Goal: Transaction & Acquisition: Purchase product/service

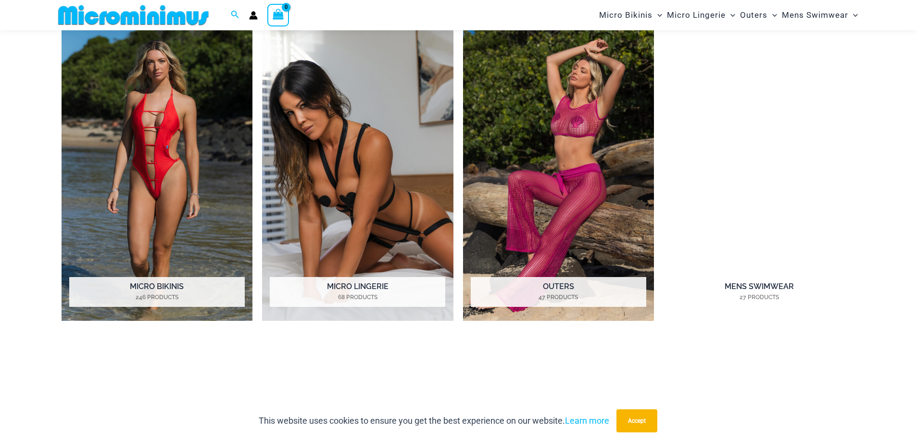
scroll to position [857, 0]
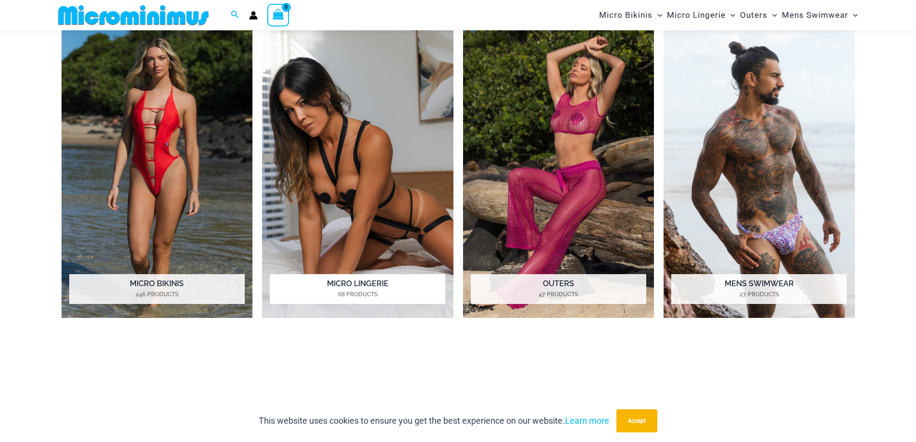
click at [383, 189] on img "Visit product category Micro Lingerie" at bounding box center [357, 172] width 191 height 294
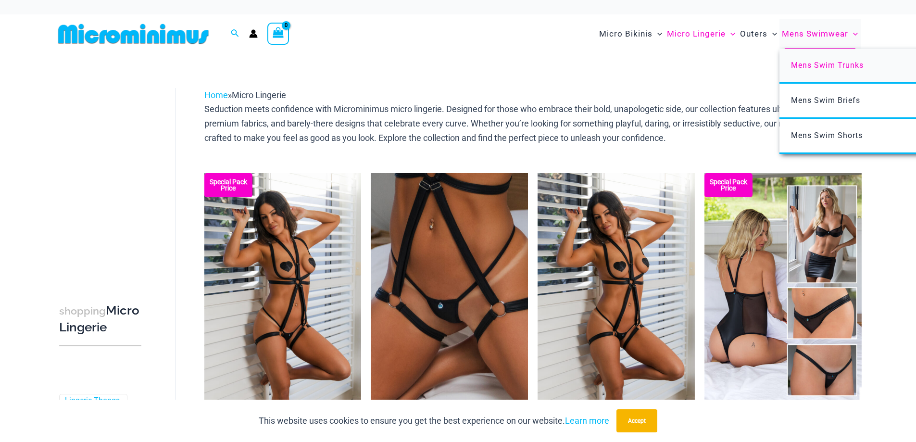
drag, startPoint x: 857, startPoint y: 177, endPoint x: 838, endPoint y: 44, distance: 134.1
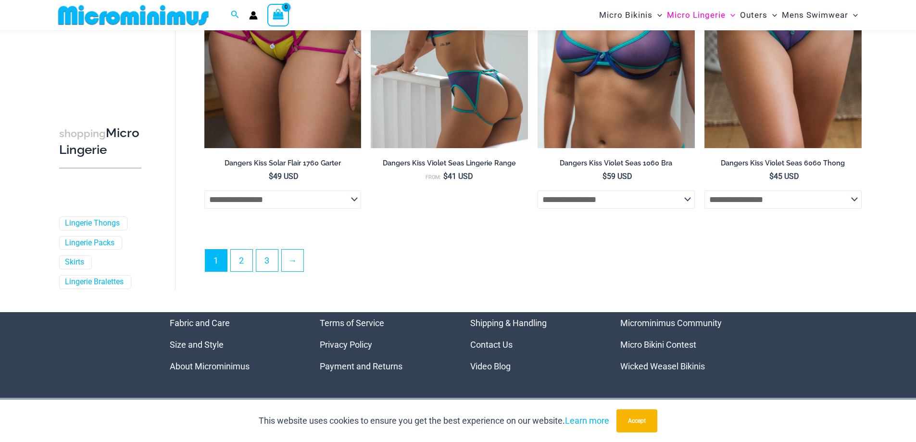
scroll to position [2617, 0]
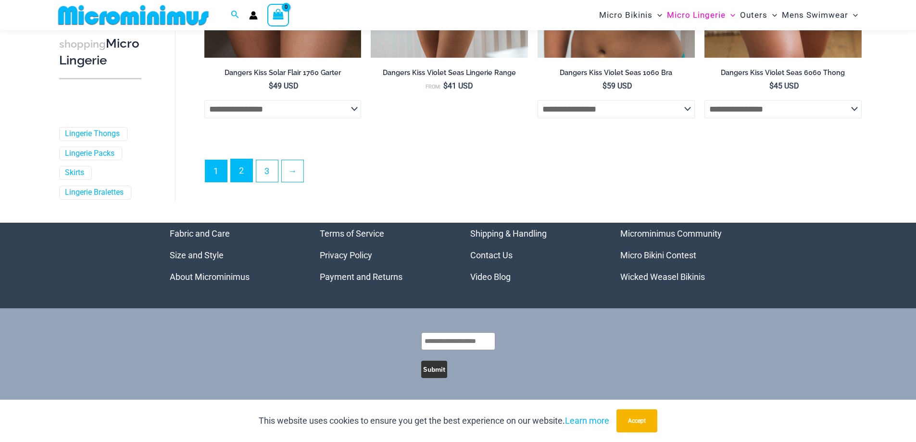
click at [244, 174] on link "2" at bounding box center [242, 170] width 22 height 23
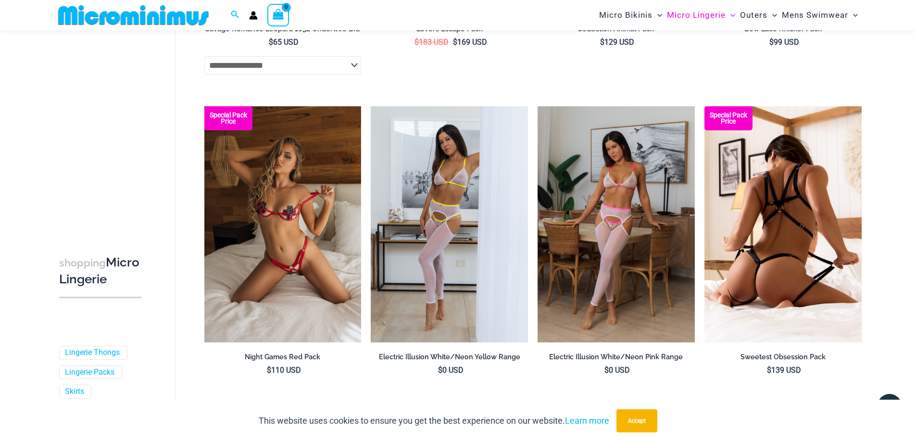
scroll to position [2348, 0]
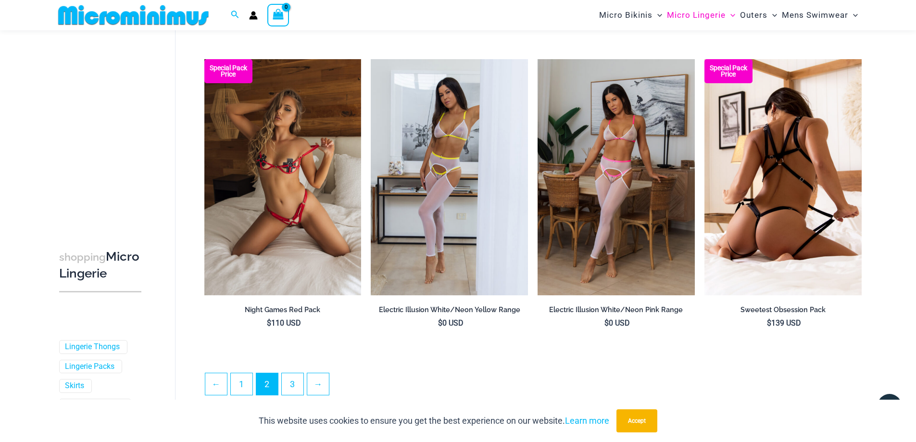
click at [772, 205] on img at bounding box center [783, 177] width 157 height 236
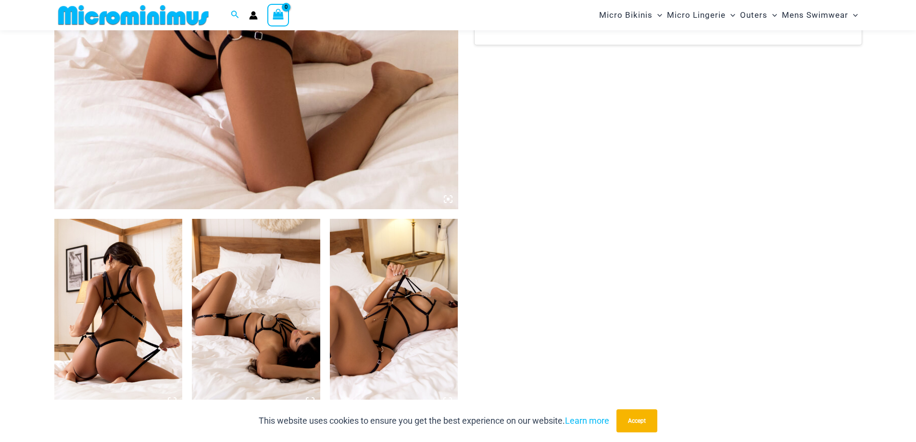
scroll to position [618, 0]
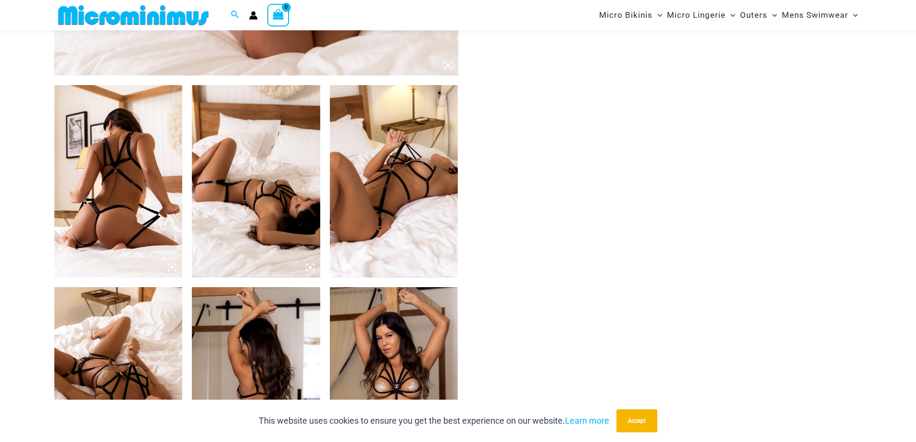
click at [257, 197] on img at bounding box center [256, 181] width 128 height 192
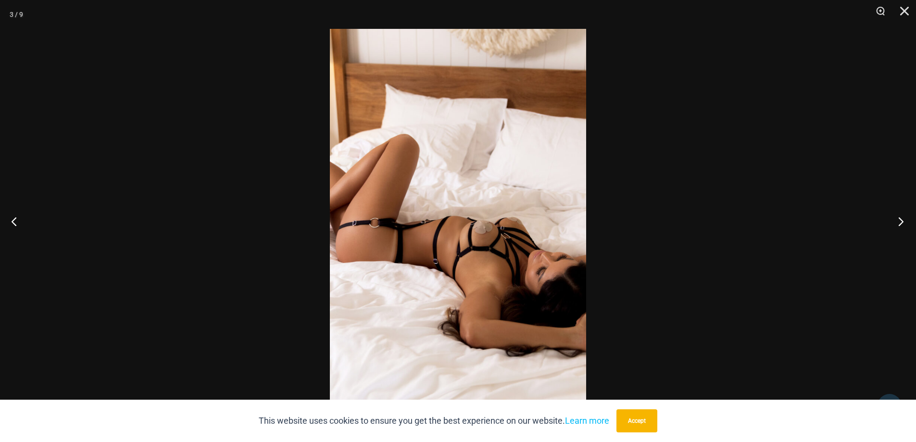
click at [899, 224] on button "Next" at bounding box center [898, 221] width 36 height 48
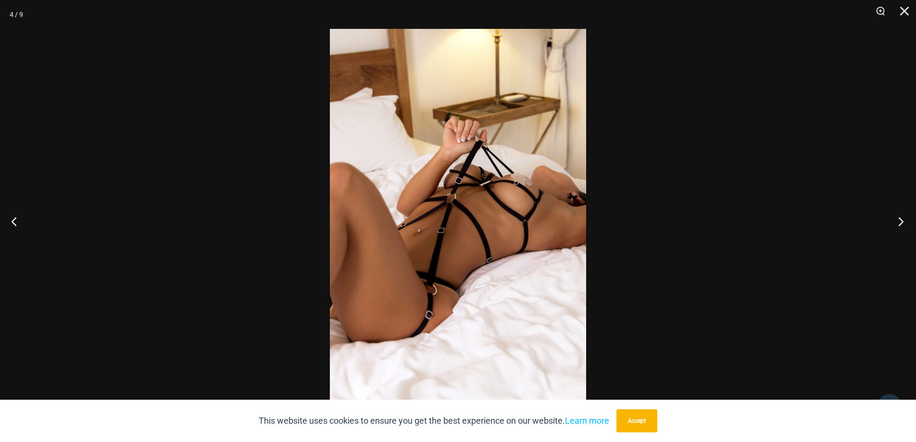
click at [899, 224] on button "Next" at bounding box center [898, 221] width 36 height 48
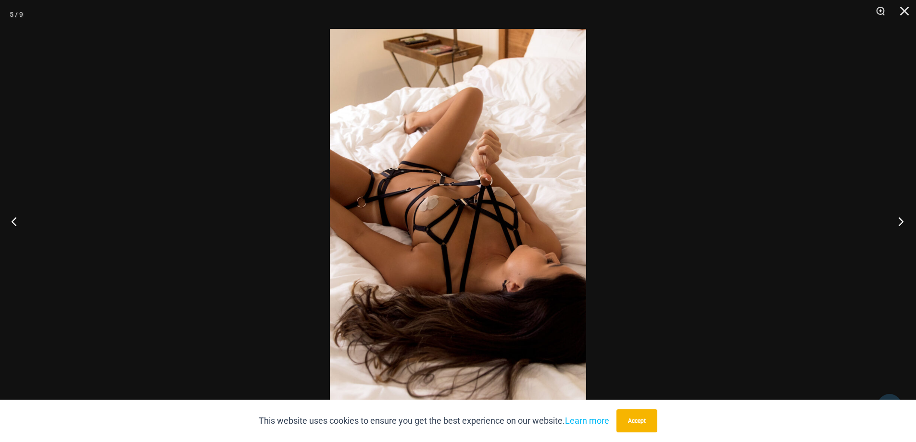
click at [899, 224] on button "Next" at bounding box center [898, 221] width 36 height 48
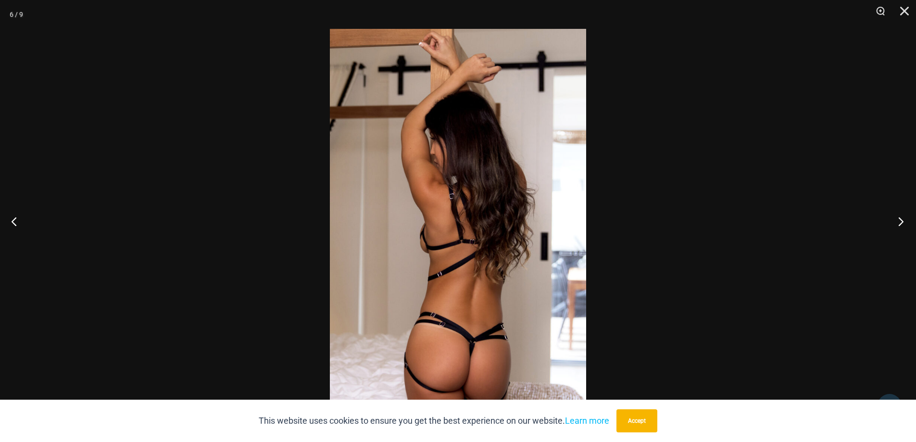
click at [899, 224] on button "Next" at bounding box center [898, 221] width 36 height 48
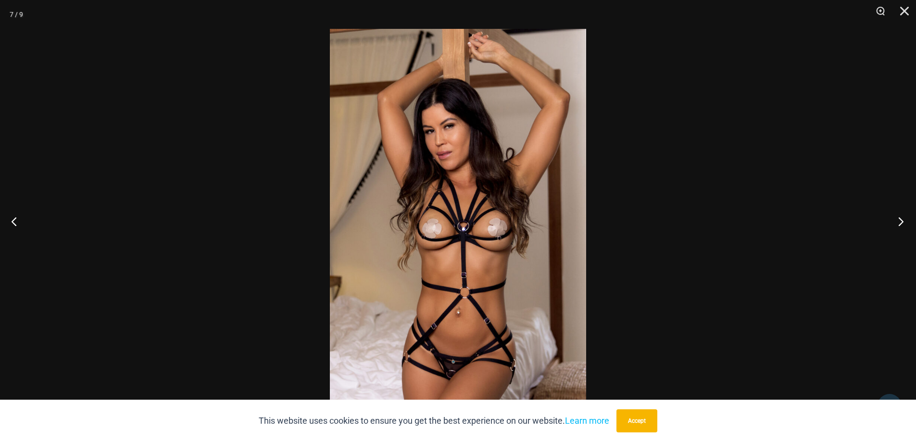
click at [899, 224] on button "Next" at bounding box center [898, 221] width 36 height 48
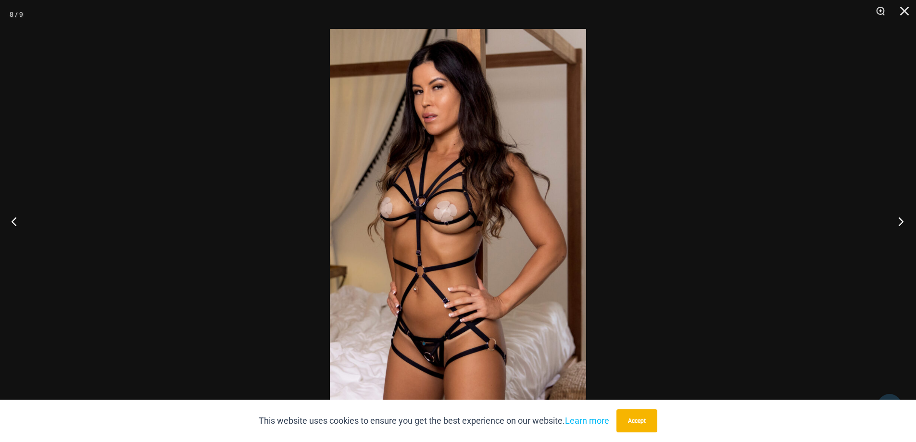
click at [899, 224] on button "Next" at bounding box center [898, 221] width 36 height 48
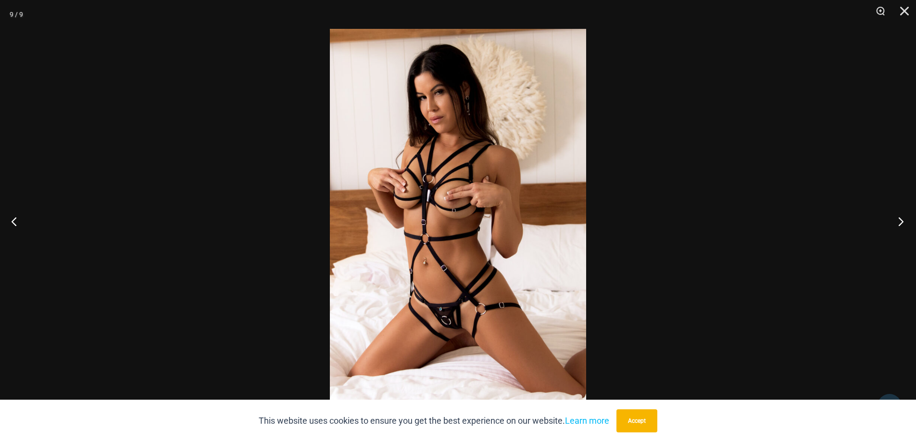
click at [899, 224] on button "Next" at bounding box center [898, 221] width 36 height 48
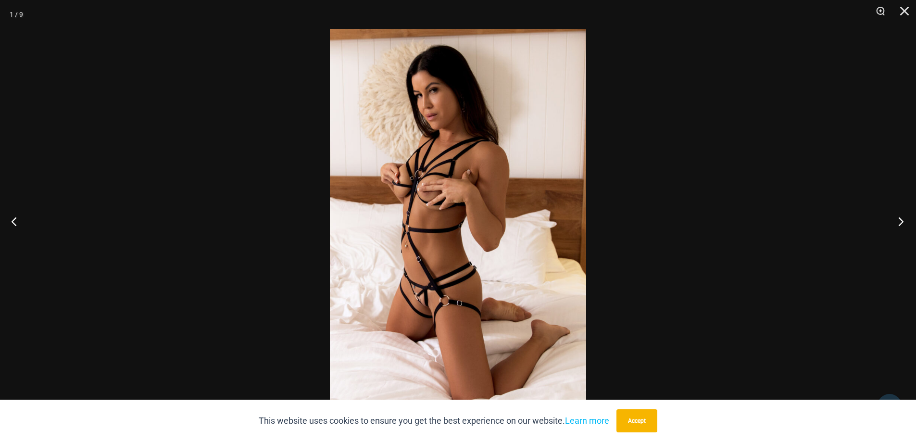
click at [899, 224] on button "Next" at bounding box center [898, 221] width 36 height 48
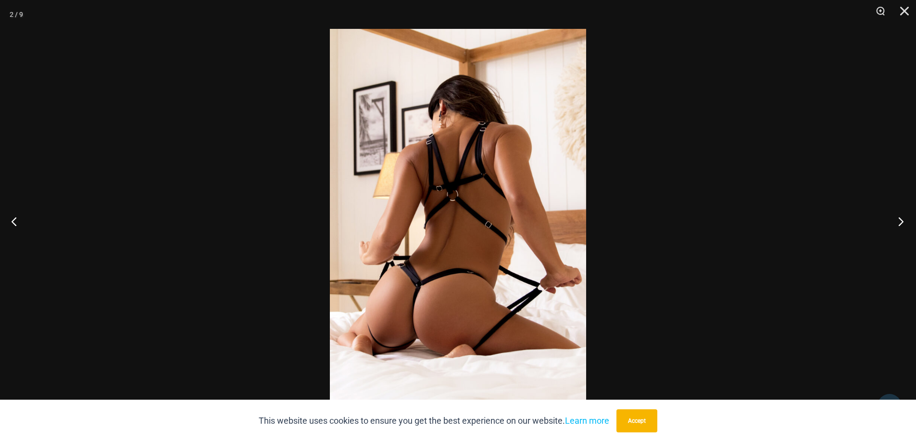
click at [899, 224] on button "Next" at bounding box center [898, 221] width 36 height 48
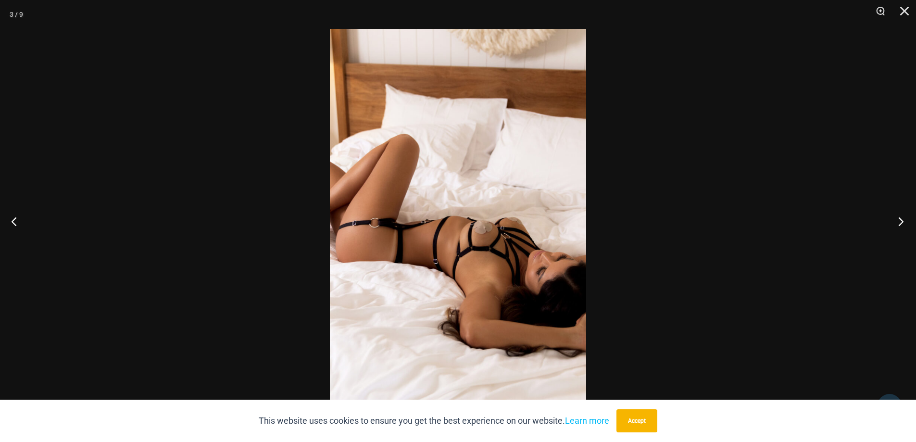
click at [899, 224] on button "Next" at bounding box center [898, 221] width 36 height 48
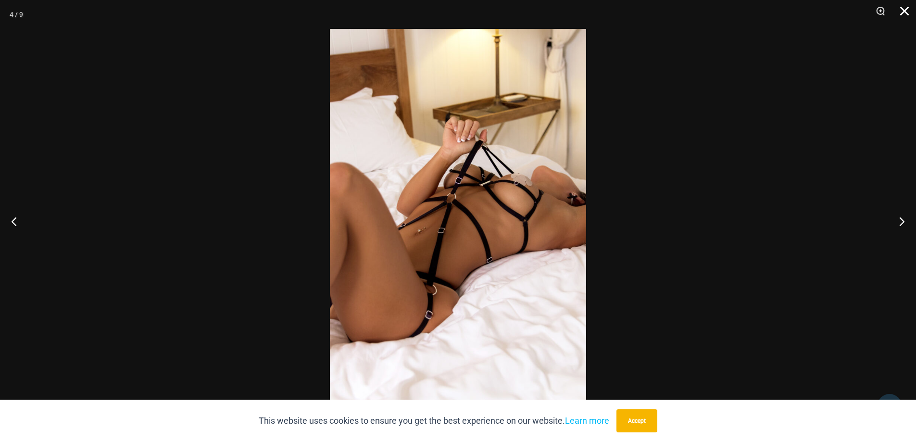
click at [900, 8] on button "Close" at bounding box center [901, 14] width 24 height 29
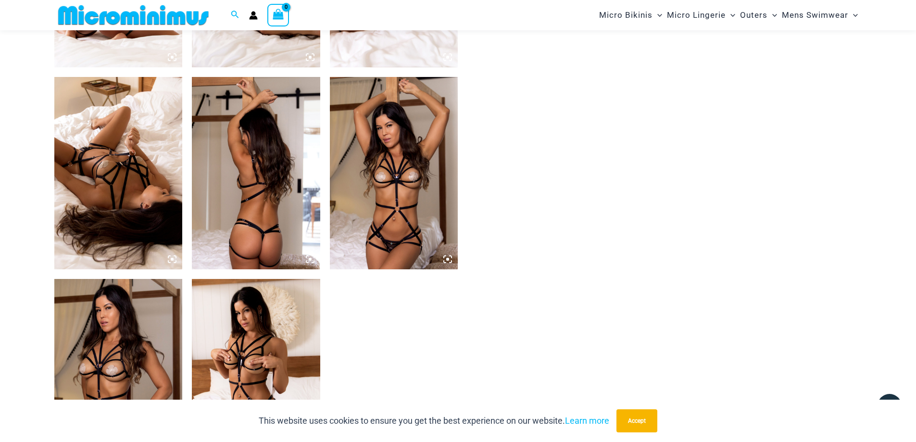
scroll to position [0, 0]
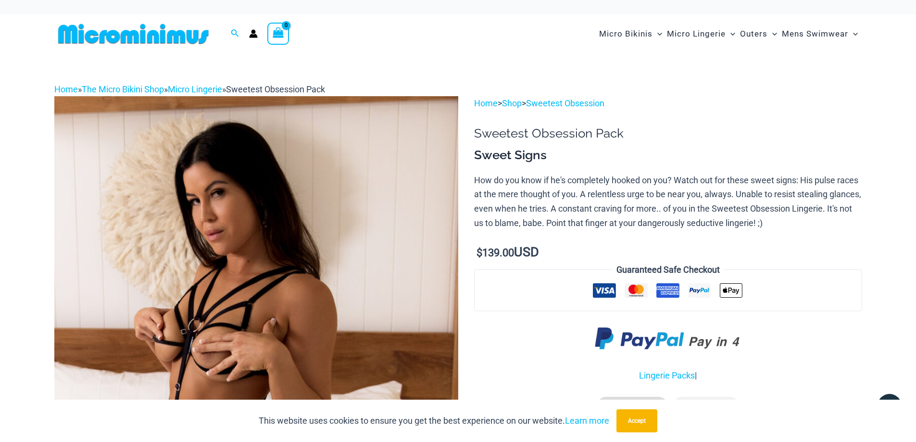
drag, startPoint x: 622, startPoint y: 177, endPoint x: 612, endPoint y: -7, distance: 184.0
click at [199, 38] on img at bounding box center [133, 34] width 158 height 22
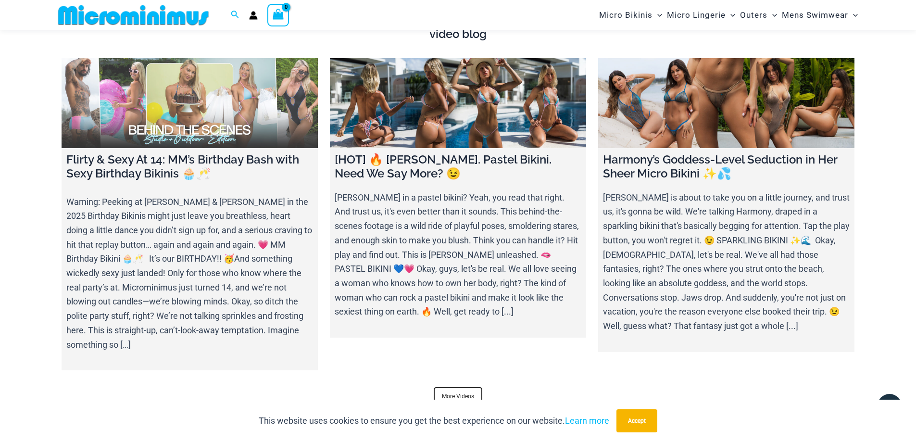
scroll to position [3694, 0]
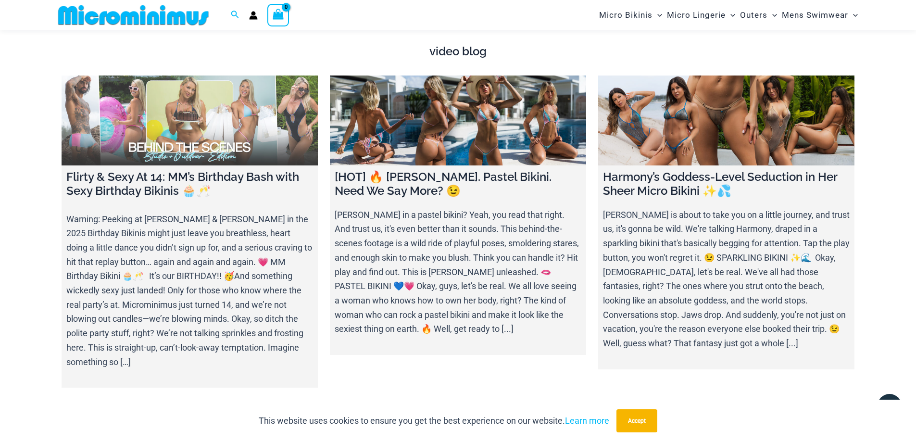
click at [248, 127] on link at bounding box center [190, 121] width 256 height 90
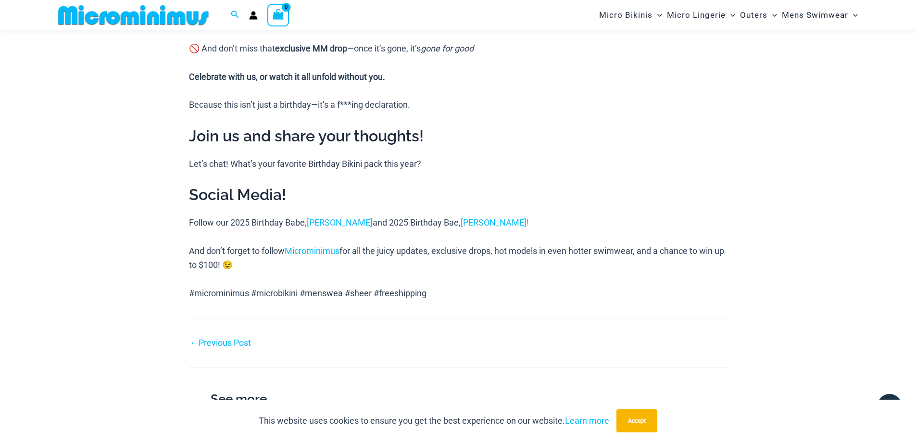
scroll to position [1194, 0]
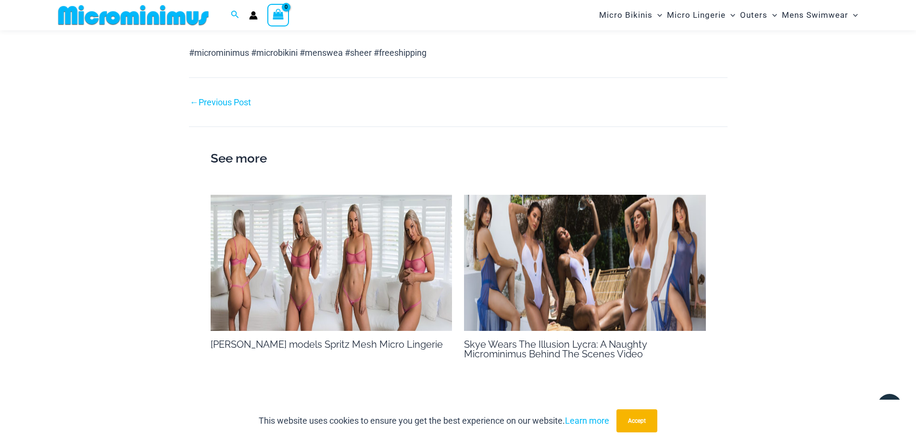
click at [378, 323] on img at bounding box center [332, 263] width 242 height 136
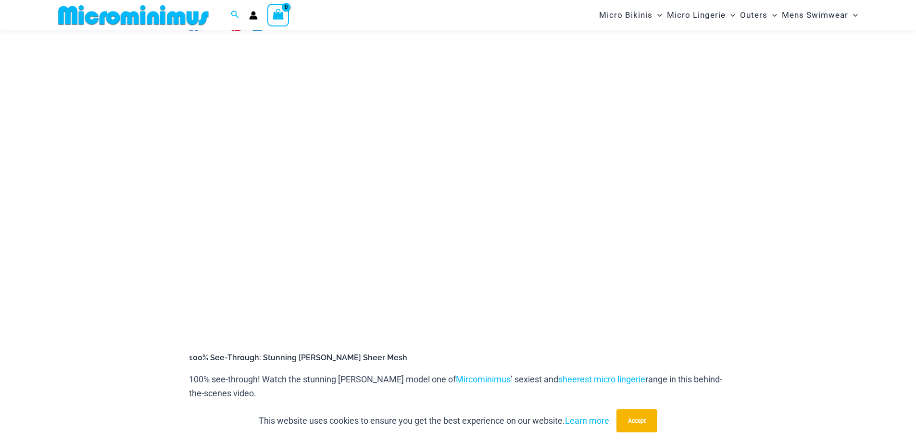
scroll to position [89, 0]
